Goal: Information Seeking & Learning: Learn about a topic

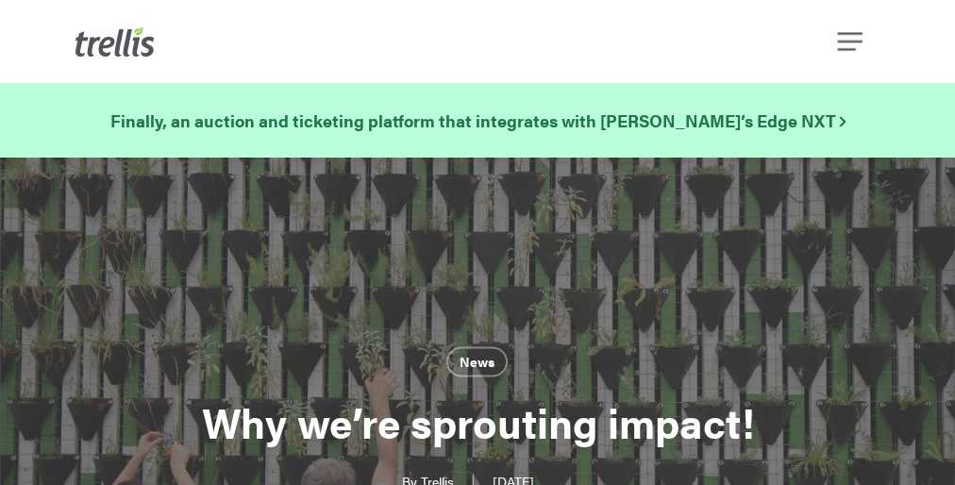
click at [477, 242] on div "News Why we’re sprouting impact! By [PERSON_NAME] [DATE] [DATE] No Comments" at bounding box center [477, 417] width 785 height 519
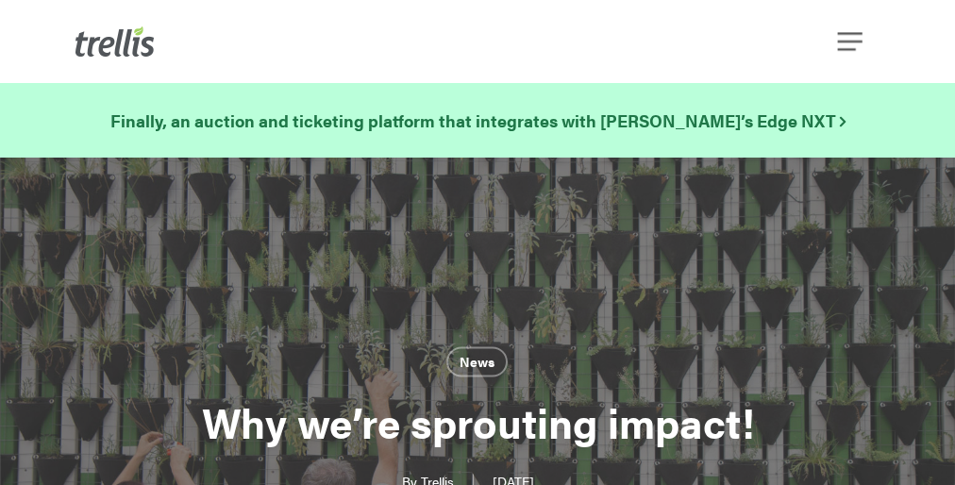
click at [477, 242] on div "News Why we’re sprouting impact! By [PERSON_NAME] [DATE] [DATE] No Comments" at bounding box center [477, 417] width 785 height 519
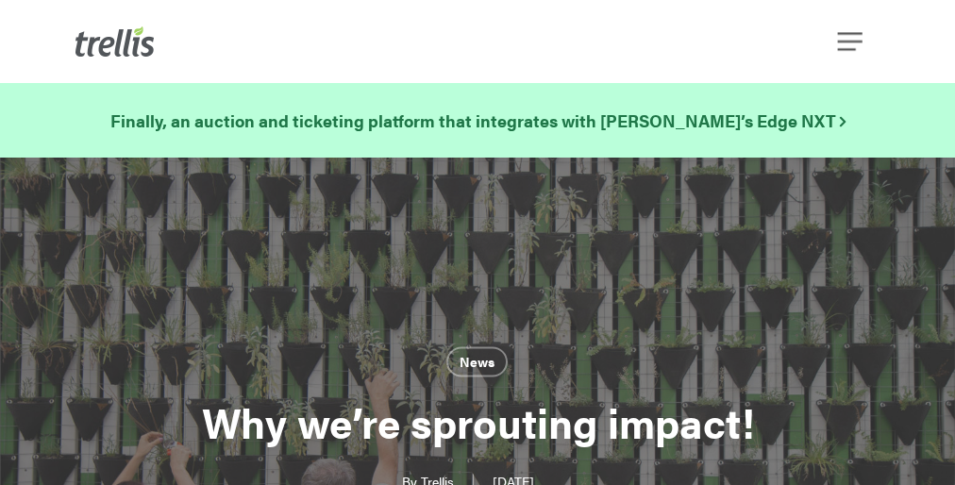
click at [477, 242] on div "News Why we’re sprouting impact! By [PERSON_NAME] [DATE] [DATE] No Comments" at bounding box center [477, 417] width 785 height 519
